Goal: Obtain resource: Obtain resource

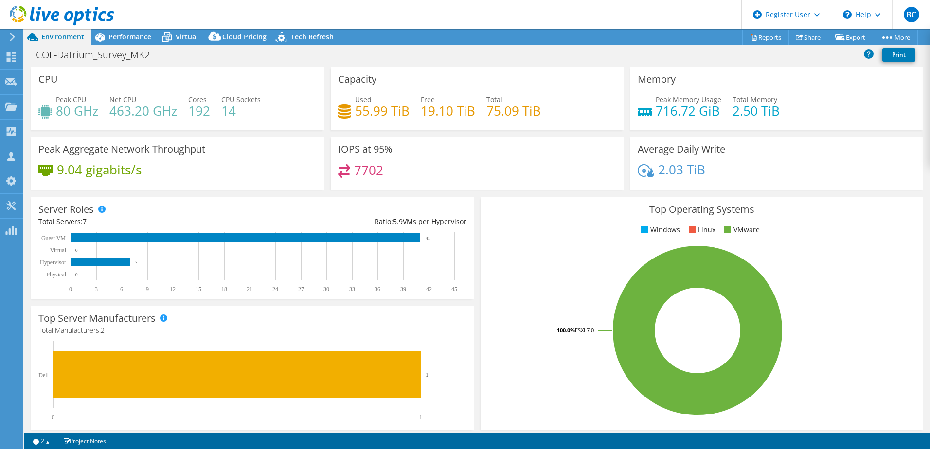
select select "USWest"
select select "USD"
radio input "true"
radio input "false"
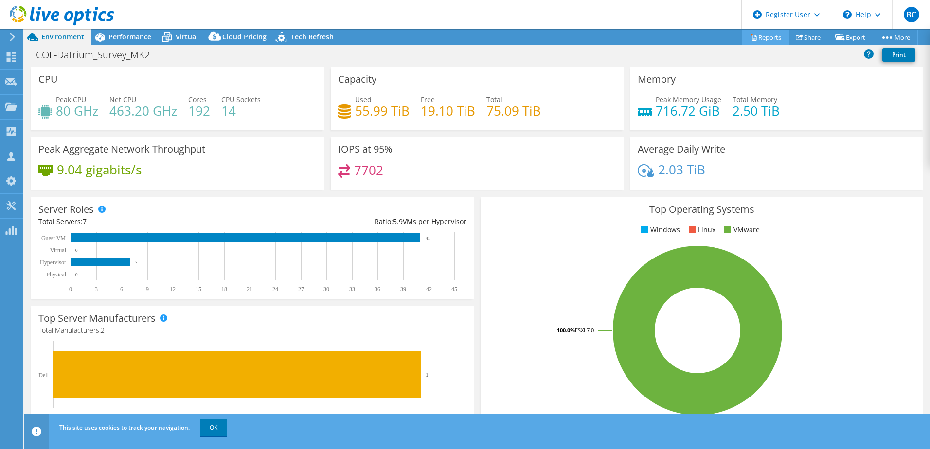
click at [758, 36] on link "Reports" at bounding box center [765, 37] width 47 height 15
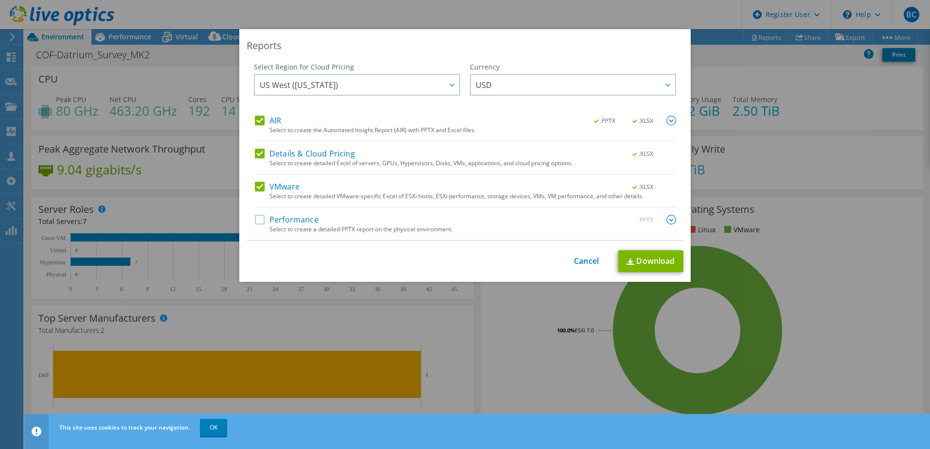
click at [256, 226] on div "Performance .PPTX" at bounding box center [465, 220] width 421 height 11
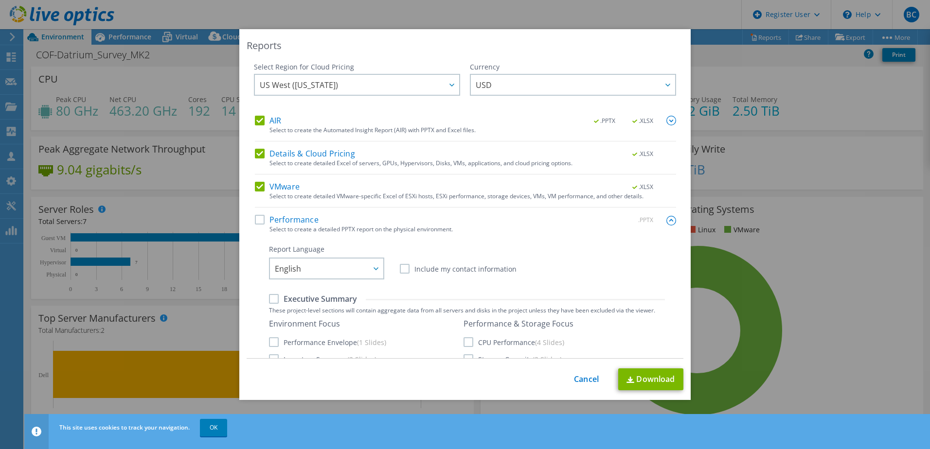
click at [255, 188] on label "VMware" at bounding box center [277, 187] width 45 height 10
click at [0, 0] on input "VMware" at bounding box center [0, 0] width 0 height 0
click at [255, 158] on div "Details & Cloud Pricing .XLSX" at bounding box center [465, 154] width 421 height 11
click at [258, 160] on div "Details & Cloud Pricing .XLSX Select to create detailed Excel of servers, GPUs,…" at bounding box center [465, 162] width 421 height 26
click at [256, 154] on label "Details & Cloud Pricing" at bounding box center [305, 154] width 100 height 10
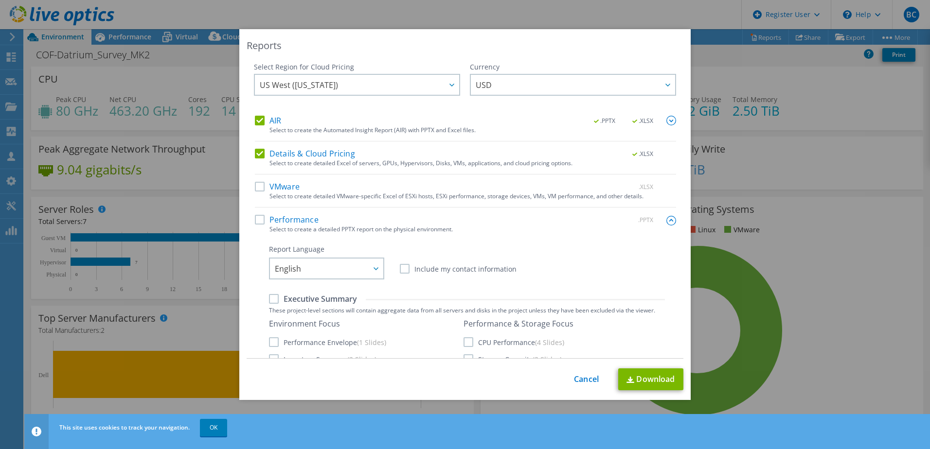
click at [0, 0] on input "Details & Cloud Pricing" at bounding box center [0, 0] width 0 height 0
click at [255, 217] on label "Performance" at bounding box center [287, 220] width 64 height 10
click at [0, 0] on input "Performance" at bounding box center [0, 0] width 0 height 0
click at [666, 120] on img at bounding box center [671, 121] width 10 height 10
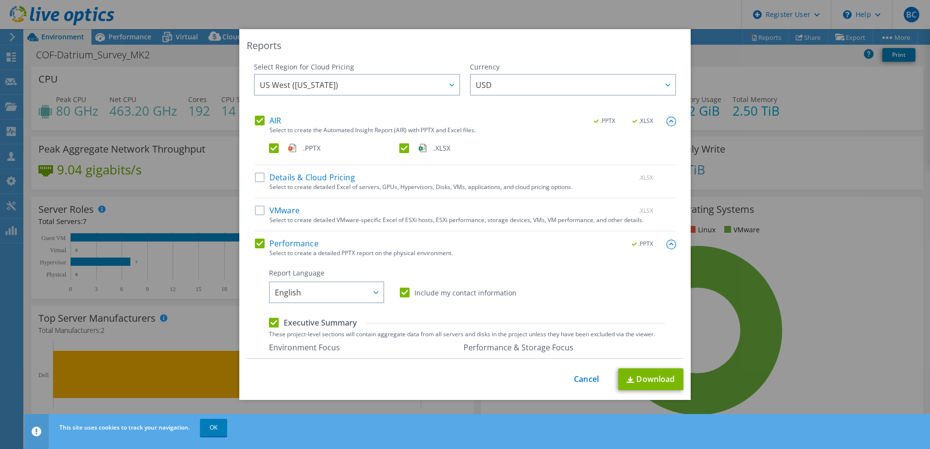
click at [399, 151] on label ".XLSX" at bounding box center [463, 148] width 128 height 10
click at [0, 0] on input ".XLSX" at bounding box center [0, 0] width 0 height 0
click at [644, 381] on link "Download" at bounding box center [650, 380] width 65 height 22
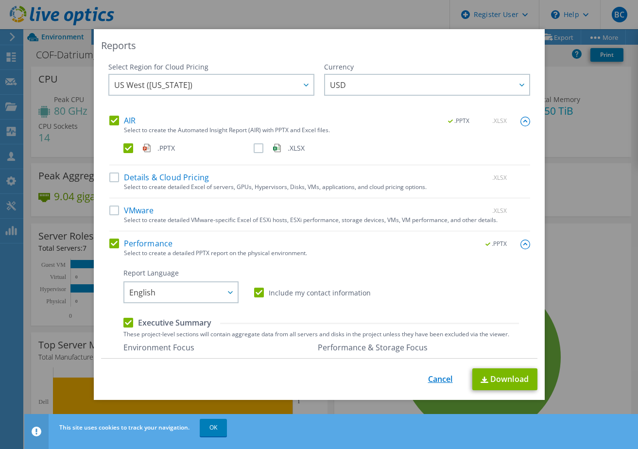
click at [430, 377] on link "Cancel" at bounding box center [440, 379] width 25 height 9
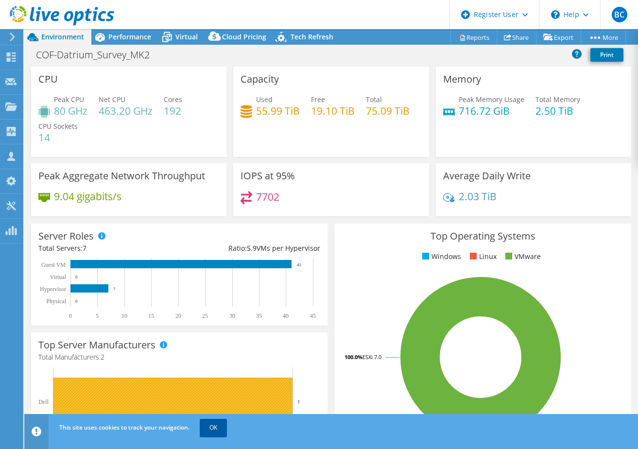
click at [212, 431] on link "OK" at bounding box center [213, 428] width 27 height 18
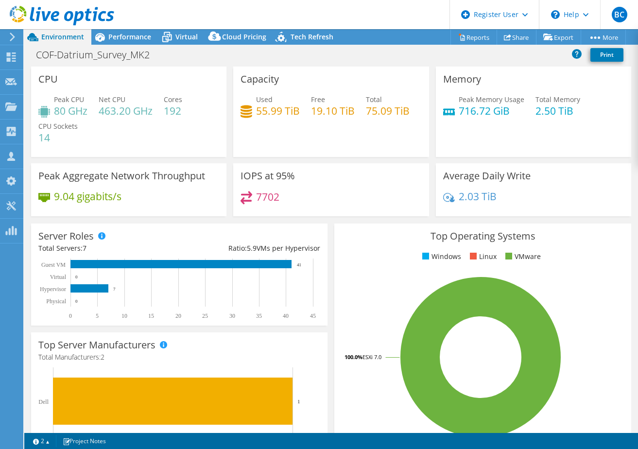
click at [136, 19] on header "BC Dell User Bogdan Carp Bogdan.Carp@dell.com Dell My Profile Log Out \n Help E…" at bounding box center [319, 14] width 638 height 29
click at [136, 33] on span "Performance" at bounding box center [129, 36] width 43 height 9
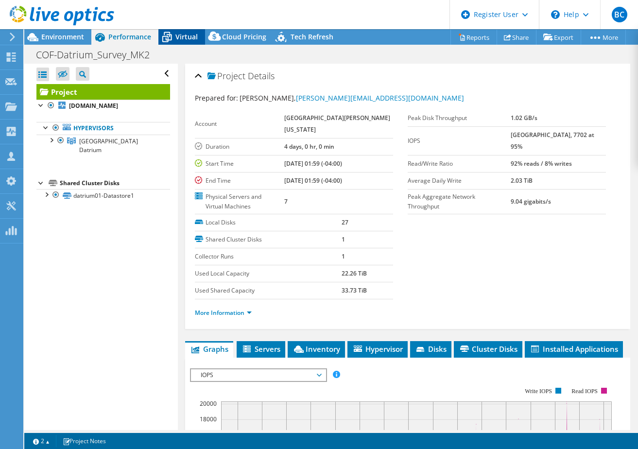
click at [176, 36] on span "Virtual" at bounding box center [187, 36] width 22 height 9
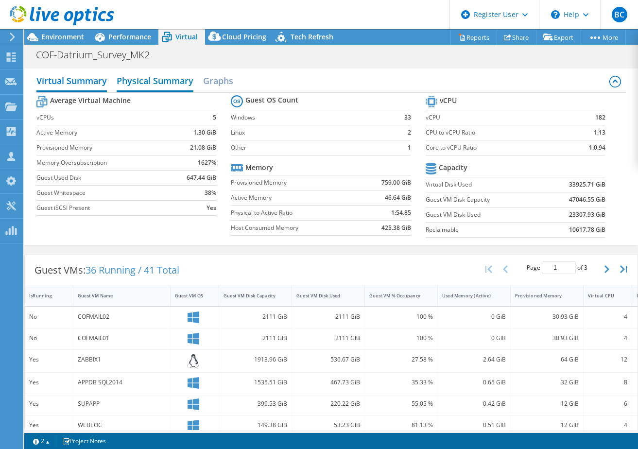
click at [141, 84] on h2 "Physical Summary" at bounding box center [155, 81] width 77 height 21
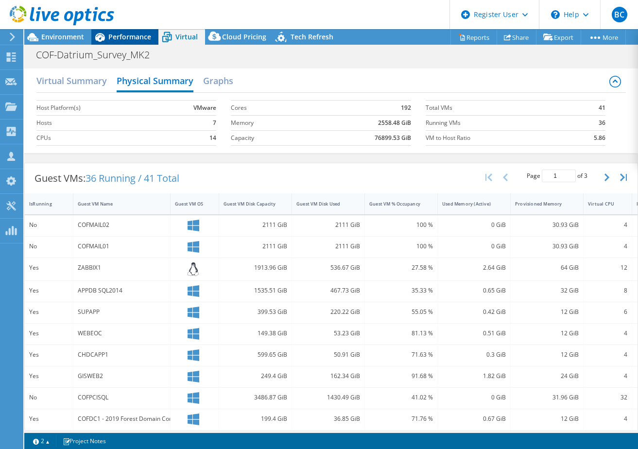
click at [118, 35] on span "Performance" at bounding box center [129, 36] width 43 height 9
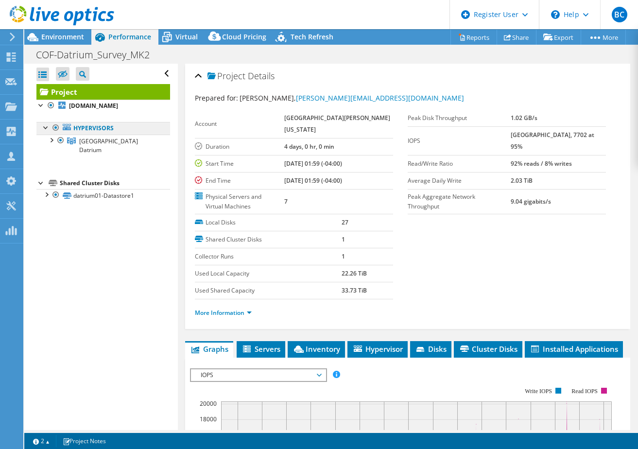
click at [112, 127] on link "Hypervisors" at bounding box center [103, 128] width 134 height 13
click at [127, 126] on link "Hypervisors" at bounding box center [103, 128] width 134 height 13
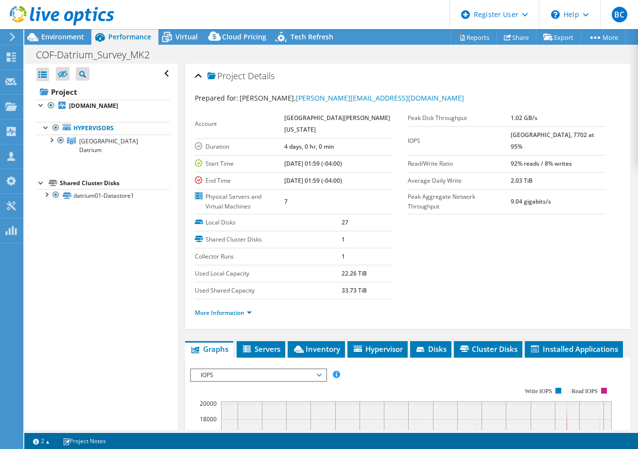
click at [116, 177] on div "Shared Cluster Disks" at bounding box center [115, 183] width 110 height 12
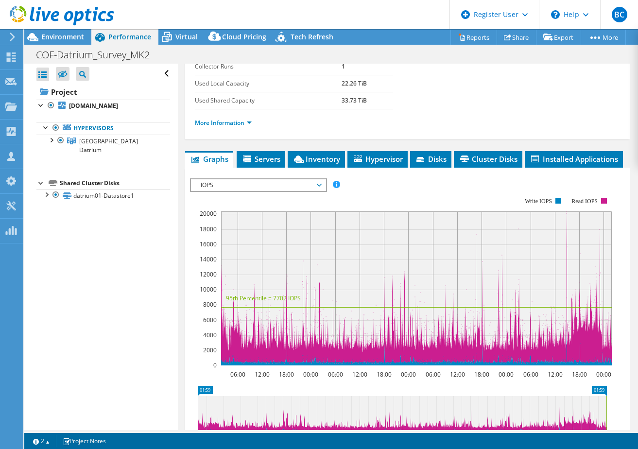
scroll to position [189, 0]
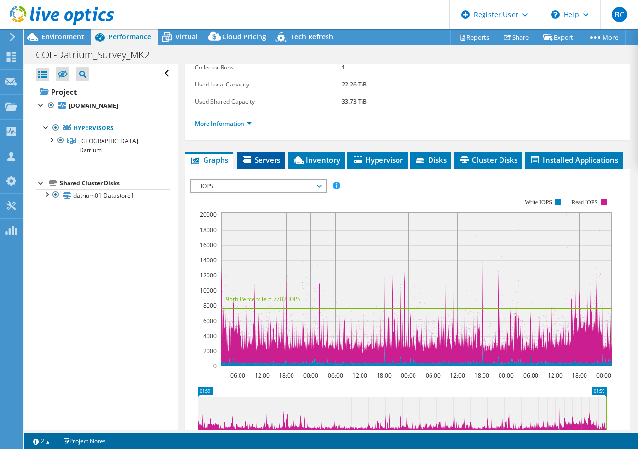
click at [267, 152] on li "Servers" at bounding box center [261, 160] width 49 height 17
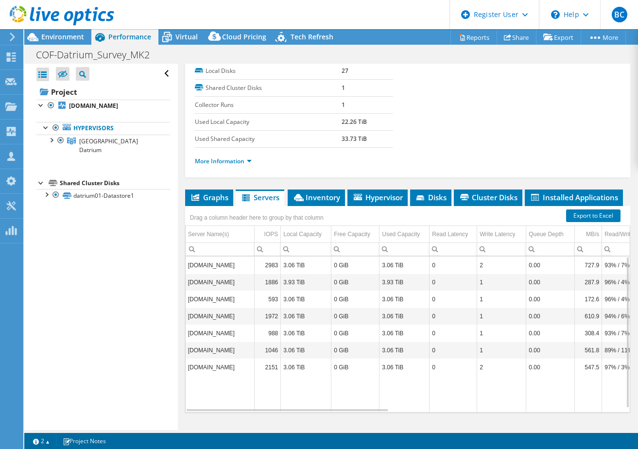
drag, startPoint x: 231, startPoint y: 268, endPoint x: 489, endPoint y: 364, distance: 274.3
click at [489, 364] on td "2" at bounding box center [501, 367] width 49 height 17
click at [329, 193] on span "Inventory" at bounding box center [317, 198] width 48 height 10
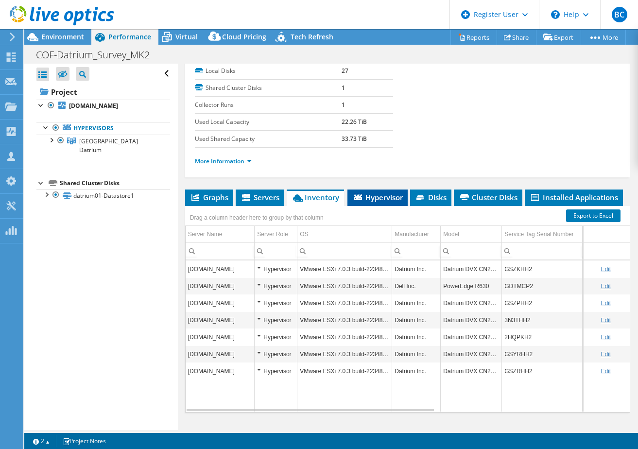
click at [377, 193] on span "Hypervisor" at bounding box center [377, 198] width 51 height 10
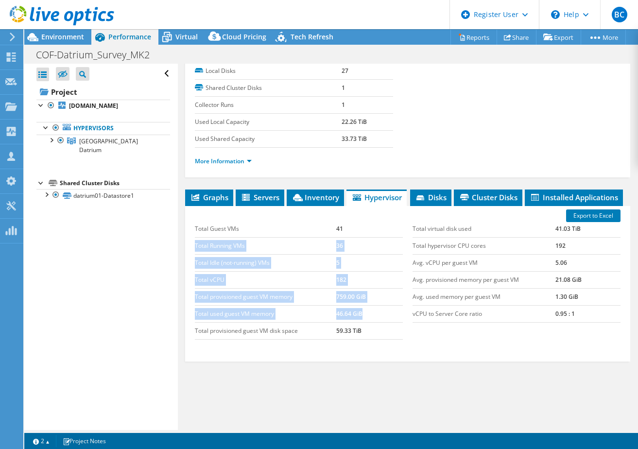
drag, startPoint x: 342, startPoint y: 228, endPoint x: 398, endPoint y: 315, distance: 103.3
click at [398, 314] on tbody "Total Guest VMs 41 Total Running VMs 36 Total Idle (not-running) VMs 5 Total vC…" at bounding box center [299, 280] width 208 height 119
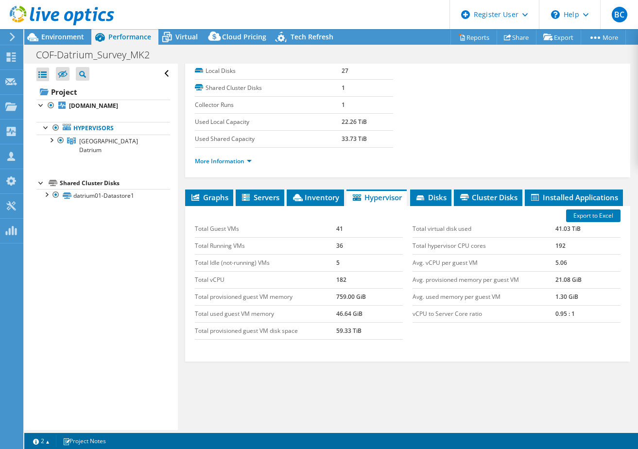
drag, startPoint x: 398, startPoint y: 315, endPoint x: 405, endPoint y: 320, distance: 9.3
click at [408, 320] on div "Total virtual disk used 41.03 TiB Total hypervisor CPU cores 192 Avg. vCPU per …" at bounding box center [517, 272] width 218 height 122
drag, startPoint x: 330, startPoint y: 224, endPoint x: 343, endPoint y: 225, distance: 13.1
click at [343, 225] on tr "Total Guest VMs 41" at bounding box center [299, 229] width 208 height 17
drag, startPoint x: 343, startPoint y: 225, endPoint x: 350, endPoint y: 244, distance: 20.8
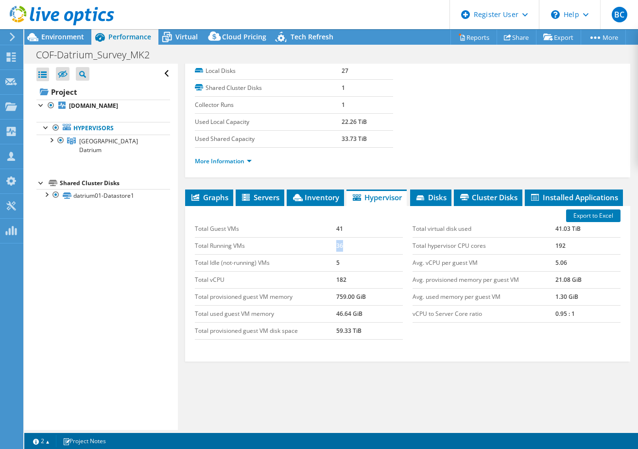
click at [350, 244] on tr "Total Running VMs 36" at bounding box center [299, 245] width 208 height 17
click at [352, 247] on td "36" at bounding box center [369, 245] width 67 height 17
drag, startPoint x: 330, startPoint y: 263, endPoint x: 347, endPoint y: 264, distance: 17.6
click at [347, 264] on tr "Total Idle (not-running) VMs 5" at bounding box center [299, 262] width 208 height 17
drag, startPoint x: 347, startPoint y: 264, endPoint x: 354, endPoint y: 280, distance: 17.0
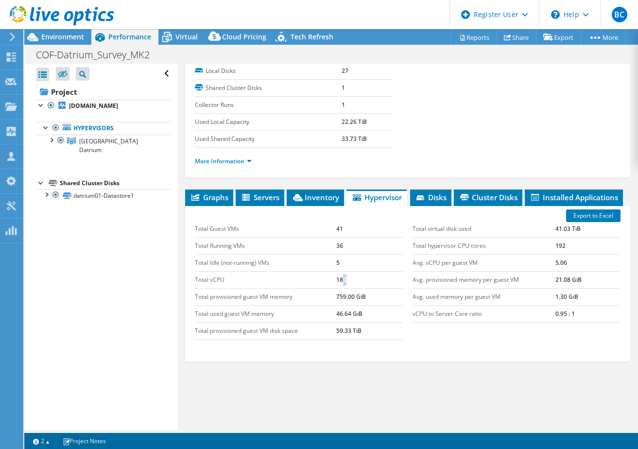
click at [354, 280] on td "182" at bounding box center [369, 279] width 67 height 17
drag, startPoint x: 354, startPoint y: 280, endPoint x: 523, endPoint y: 263, distance: 170.1
click at [520, 263] on td "Avg. vCPU per guest VM" at bounding box center [484, 262] width 143 height 17
drag, startPoint x: 562, startPoint y: 231, endPoint x: 582, endPoint y: 230, distance: 21.0
click at [582, 230] on td "41.03 TiB" at bounding box center [588, 229] width 65 height 17
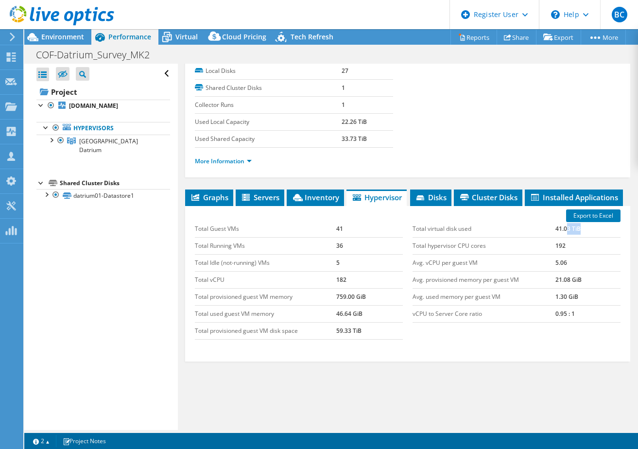
click at [585, 233] on td "41.03 TiB" at bounding box center [588, 229] width 65 height 17
click at [443, 193] on span "Disks" at bounding box center [431, 198] width 32 height 10
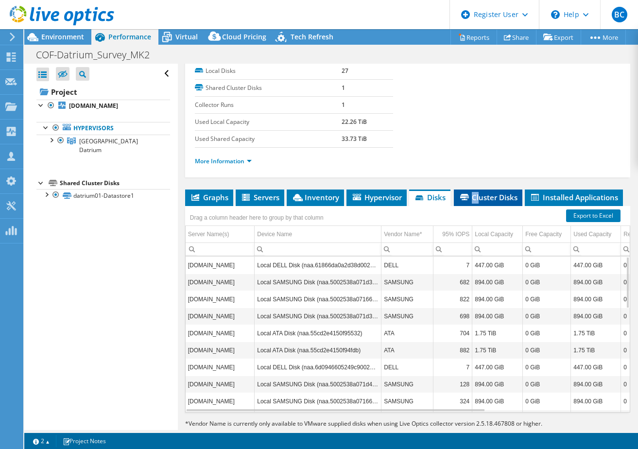
click at [482, 190] on li "Cluster Disks" at bounding box center [488, 198] width 69 height 17
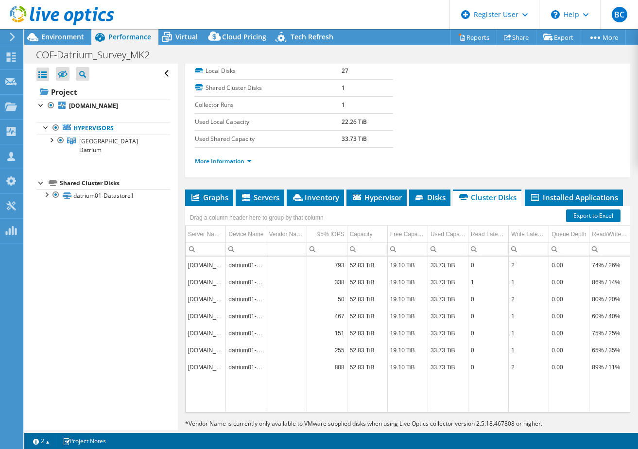
drag, startPoint x: 482, startPoint y: 170, endPoint x: 473, endPoint y: 191, distance: 22.9
click at [473, 191] on ul "Graphs Servers Inventory Hypervisor Disks Cluster Disks Installed Applications" at bounding box center [407, 198] width 445 height 17
click at [530, 194] on span "Installed Applications" at bounding box center [574, 198] width 88 height 10
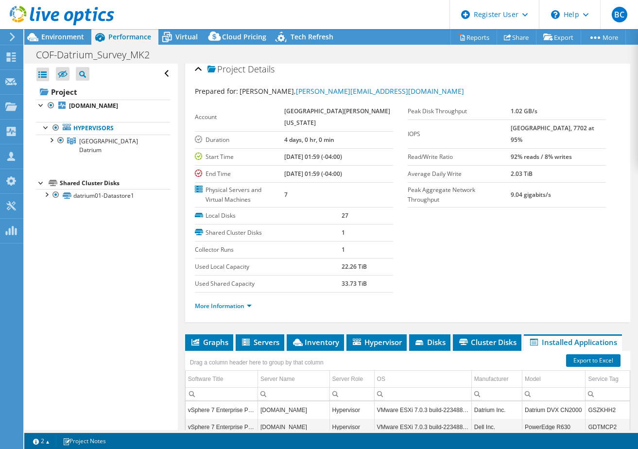
scroll to position [0, 0]
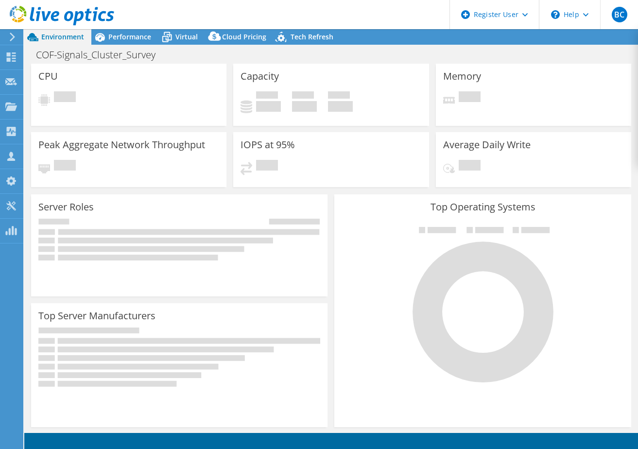
select select "EUFrankfurt"
select select "USD"
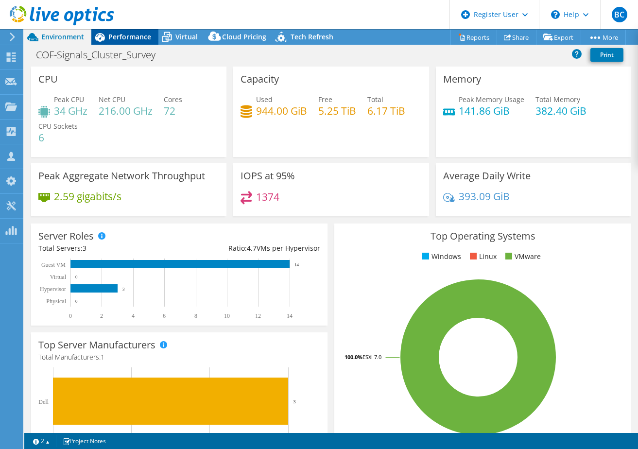
click at [139, 37] on span "Performance" at bounding box center [129, 36] width 43 height 9
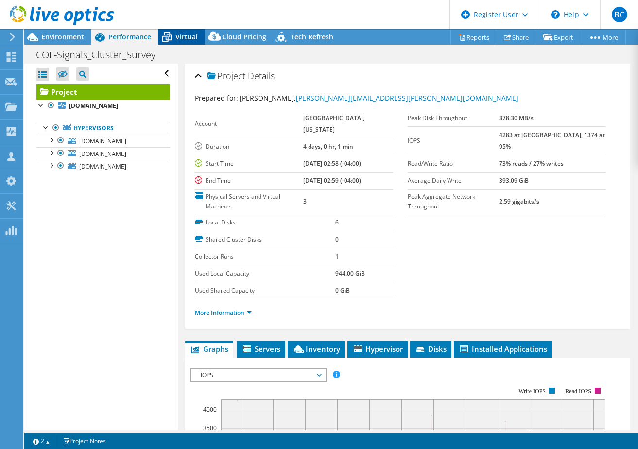
click at [200, 39] on div "Virtual" at bounding box center [181, 37] width 47 height 16
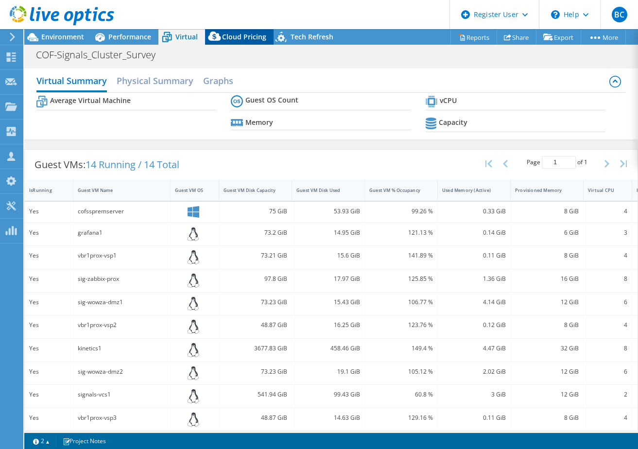
click at [237, 39] on span "Cloud Pricing" at bounding box center [244, 36] width 44 height 9
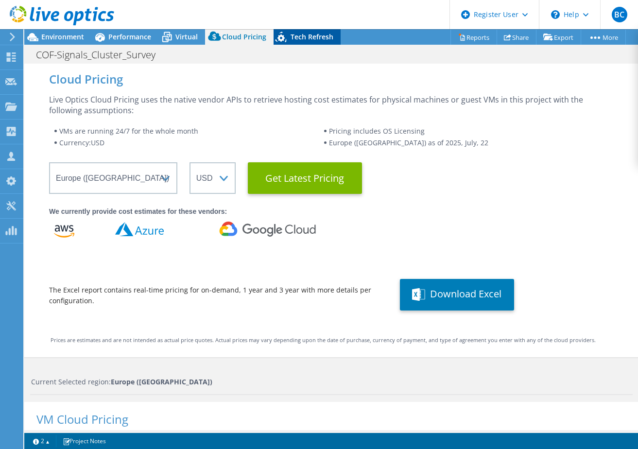
click at [281, 37] on icon at bounding box center [281, 37] width 11 height 11
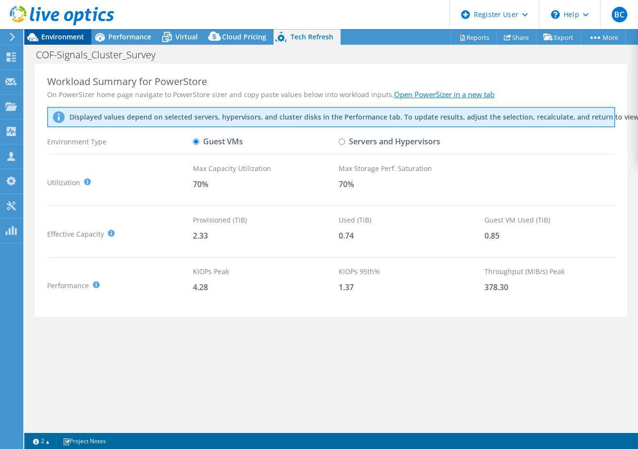
click at [43, 40] on span "Environment" at bounding box center [62, 36] width 43 height 9
